Goal: Task Accomplishment & Management: Use online tool/utility

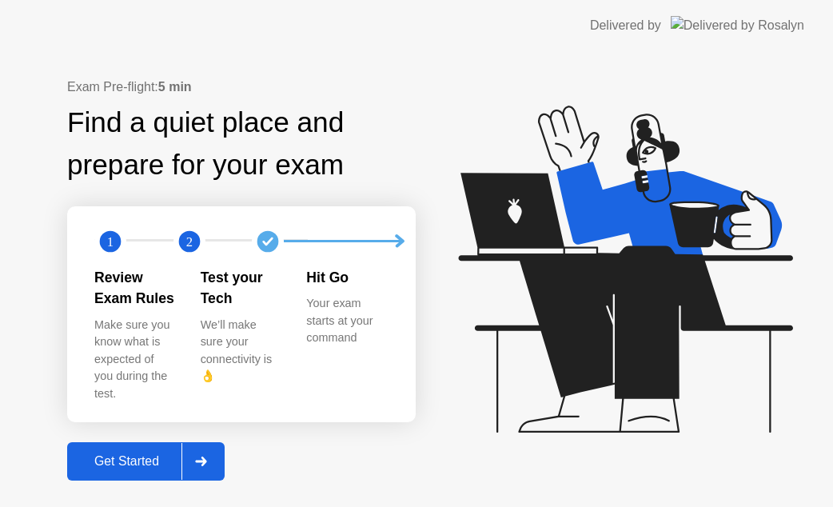
click at [117, 454] on div "Get Started" at bounding box center [126, 461] width 109 height 14
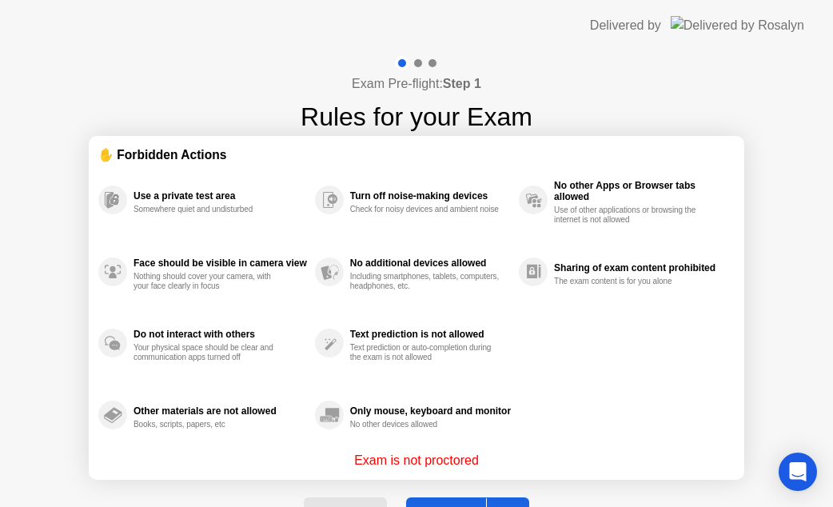
click at [456, 499] on button "Got it" at bounding box center [467, 516] width 123 height 38
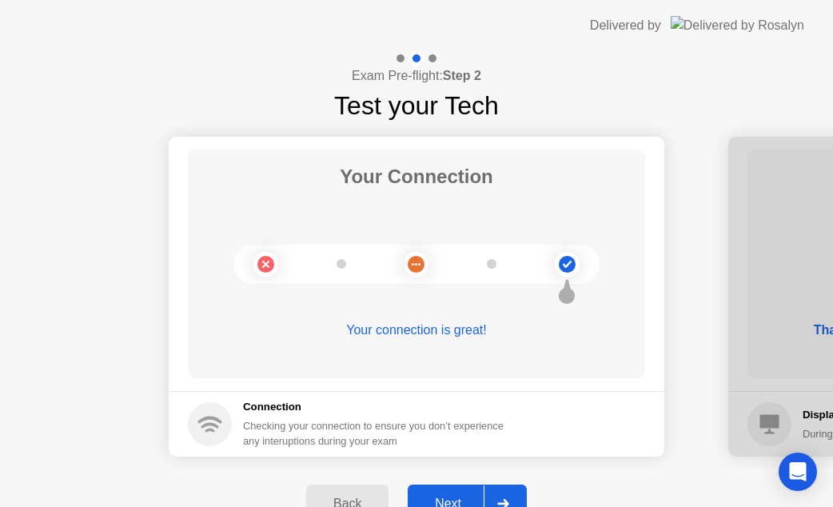
click at [443, 492] on button "Next" at bounding box center [467, 503] width 119 height 38
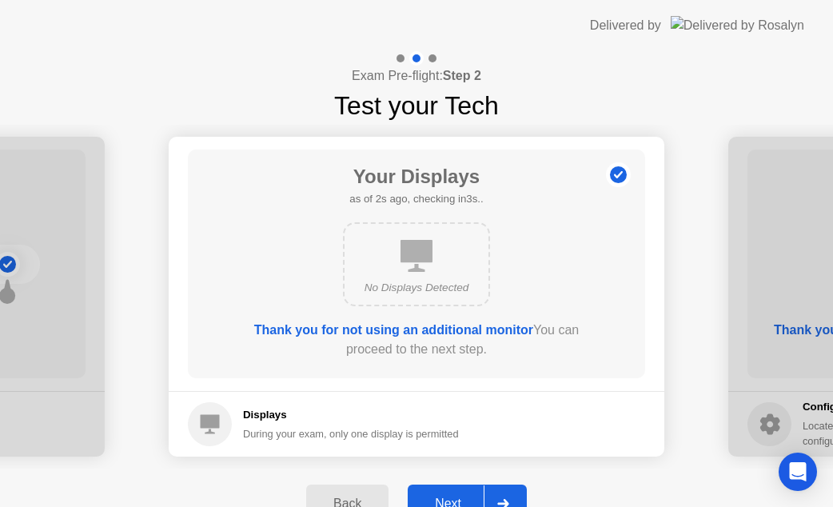
click at [462, 497] on div "Next" at bounding box center [447, 503] width 71 height 14
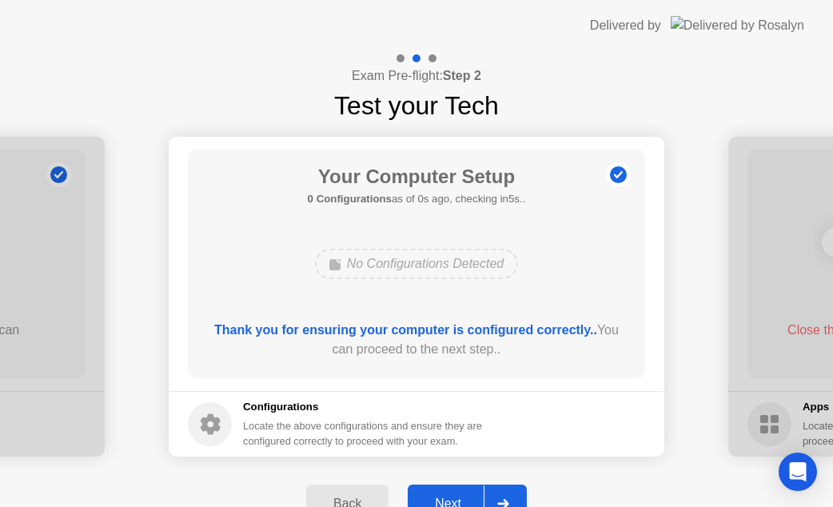
click at [462, 497] on div "Next" at bounding box center [447, 503] width 71 height 14
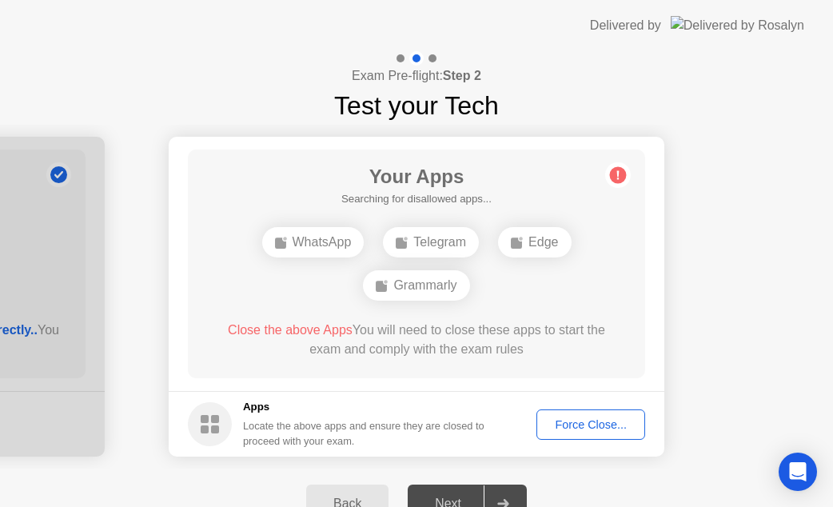
click at [555, 430] on div "Force Close..." at bounding box center [590, 424] width 97 height 13
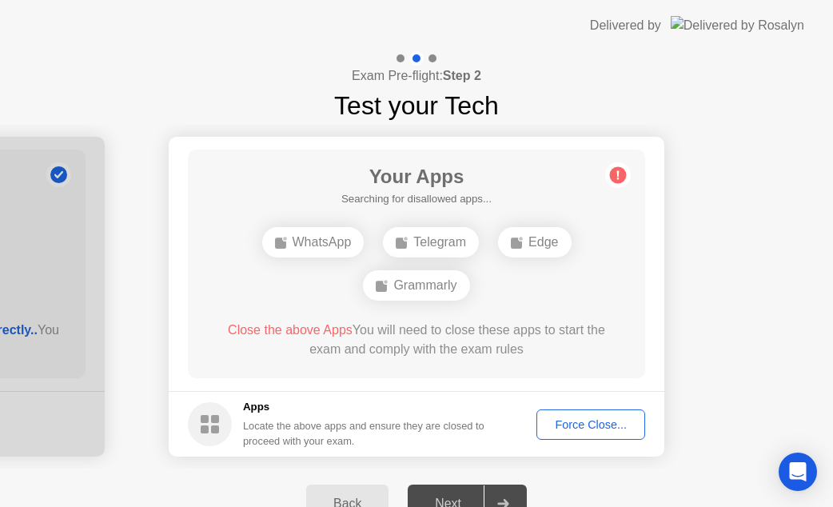
click at [610, 423] on div "Force Close..." at bounding box center [590, 424] width 97 height 13
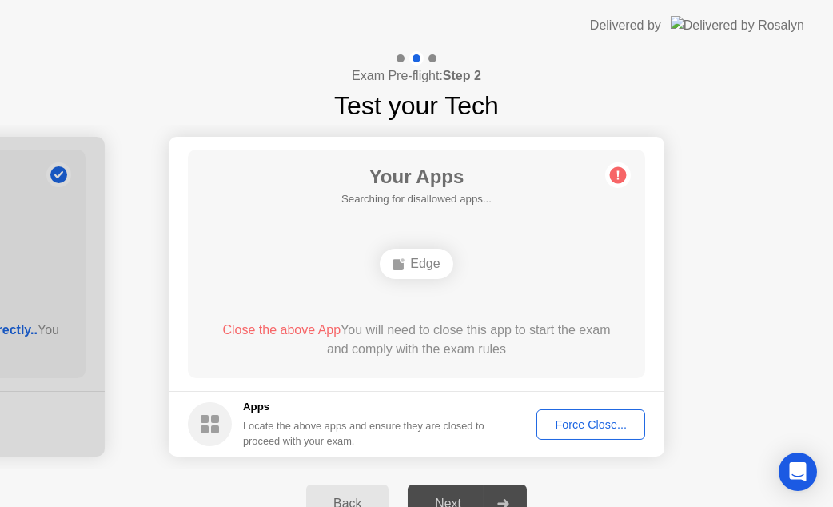
click at [612, 423] on div "Force Close..." at bounding box center [590, 424] width 97 height 13
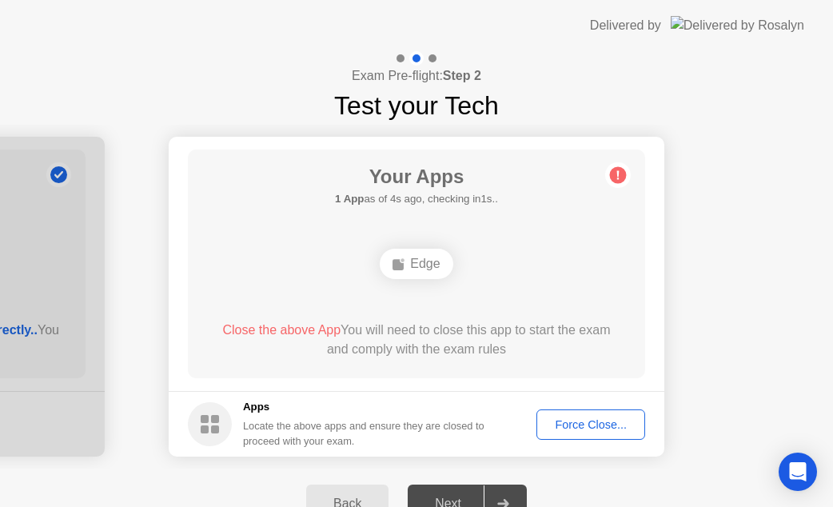
click at [570, 419] on div "Force Close..." at bounding box center [590, 424] width 97 height 13
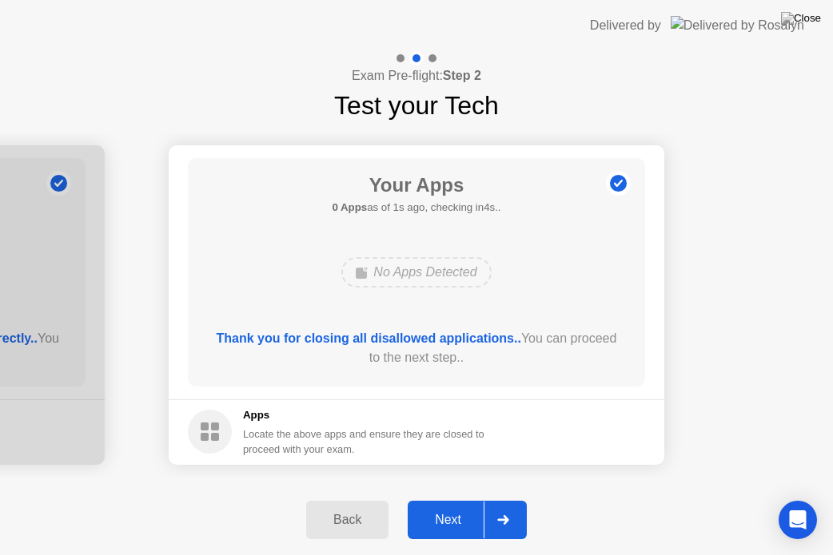
click at [447, 506] on div "Next" at bounding box center [447, 520] width 71 height 14
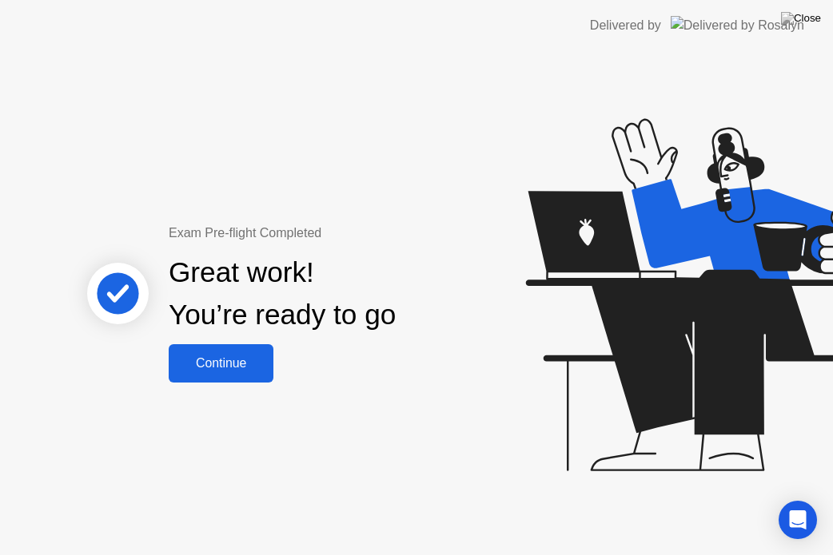
click at [256, 371] on div "Continue" at bounding box center [220, 363] width 95 height 14
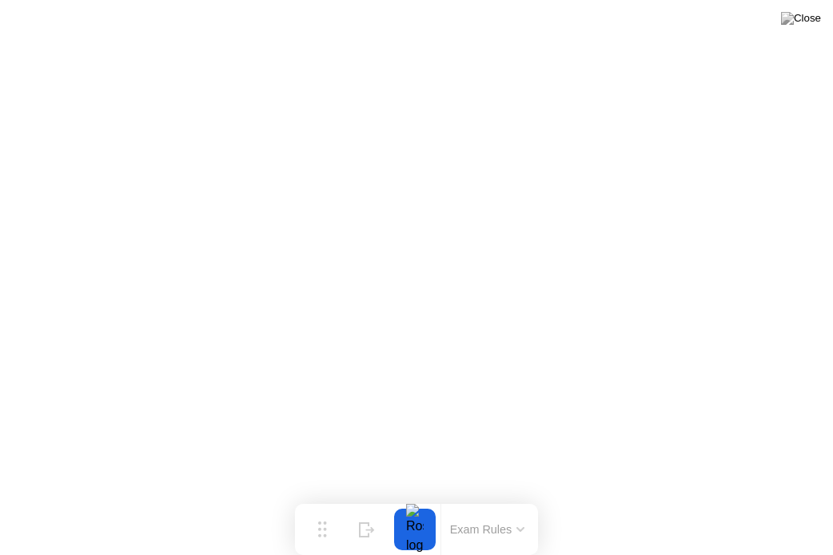
click at [798, 29] on button at bounding box center [801, 18] width 48 height 21
click at [801, 28] on button at bounding box center [801, 18] width 48 height 21
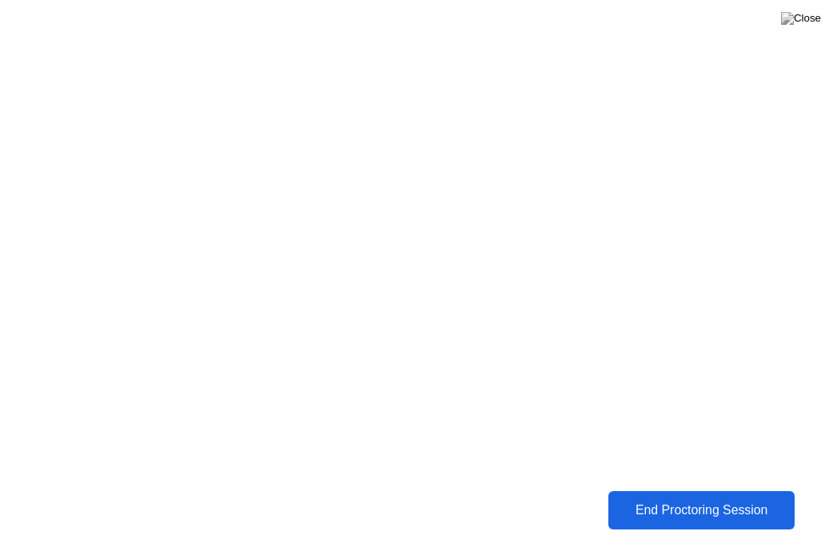
click at [668, 506] on div "End Proctoring Session" at bounding box center [701, 510] width 177 height 14
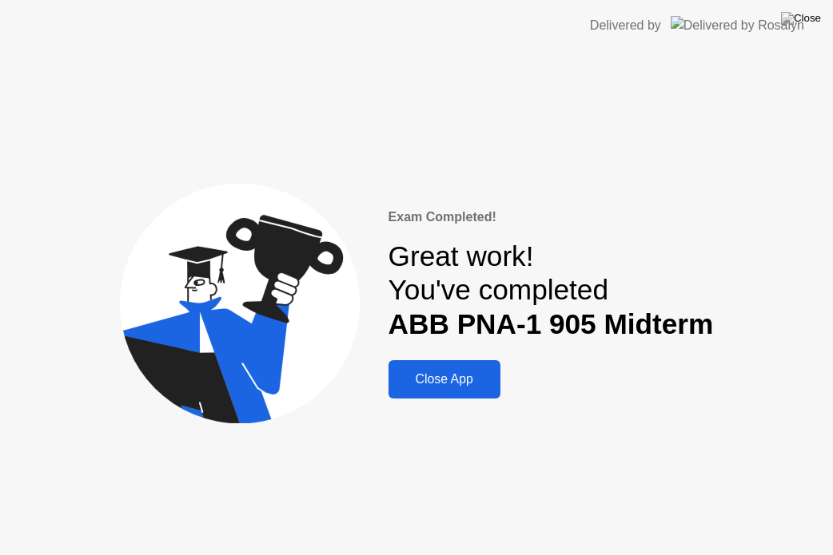
click at [469, 386] on div "Close App" at bounding box center [444, 379] width 102 height 14
